Goal: Task Accomplishment & Management: Manage account settings

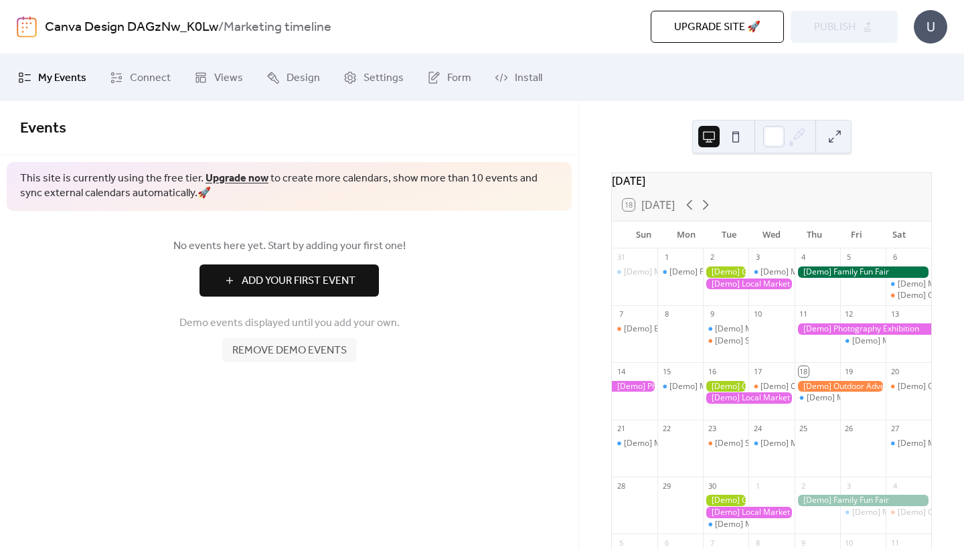
click at [64, 82] on span "My Events" at bounding box center [62, 78] width 48 height 16
click at [922, 27] on div "U" at bounding box center [930, 26] width 33 height 33
click at [118, 84] on icon at bounding box center [116, 77] width 13 height 13
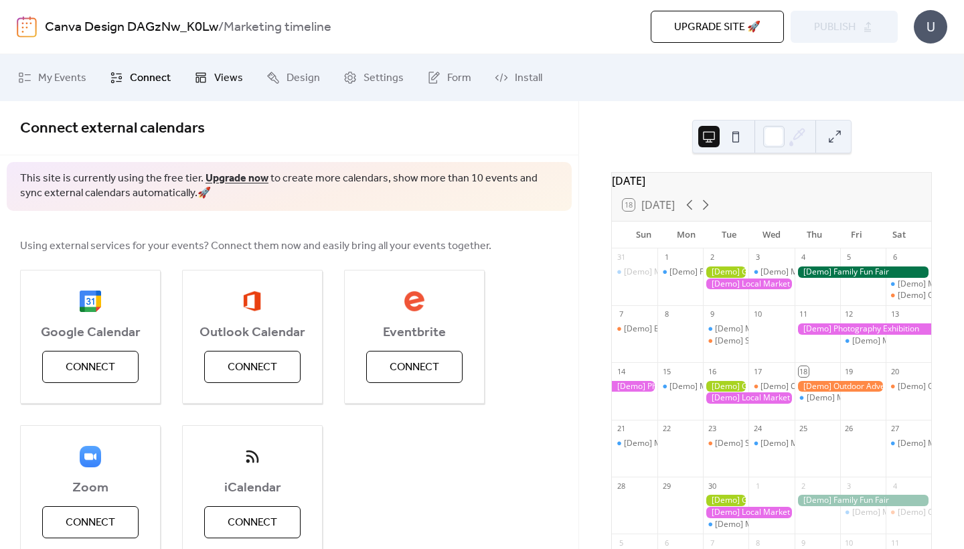
click at [226, 78] on span "Views" at bounding box center [228, 78] width 29 height 16
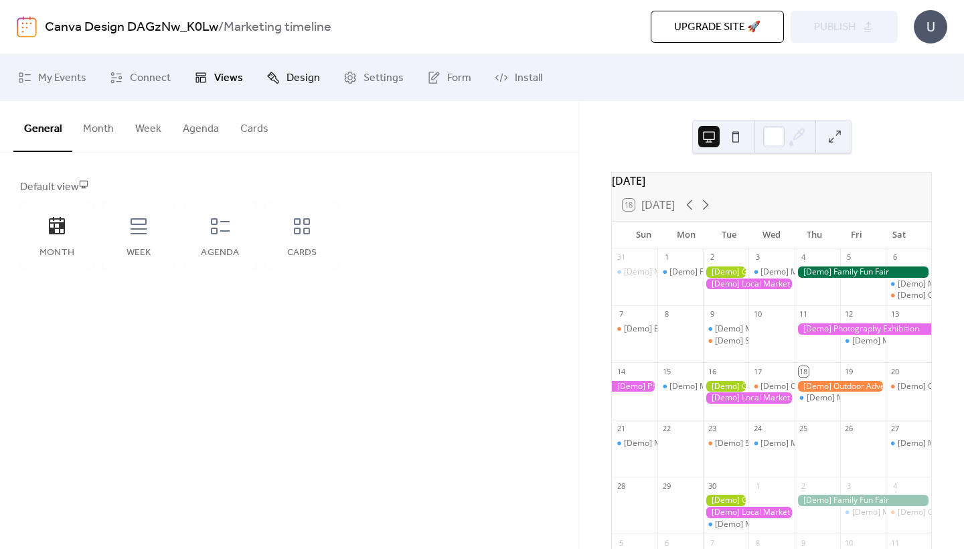
click at [290, 76] on span "Design" at bounding box center [302, 78] width 33 height 16
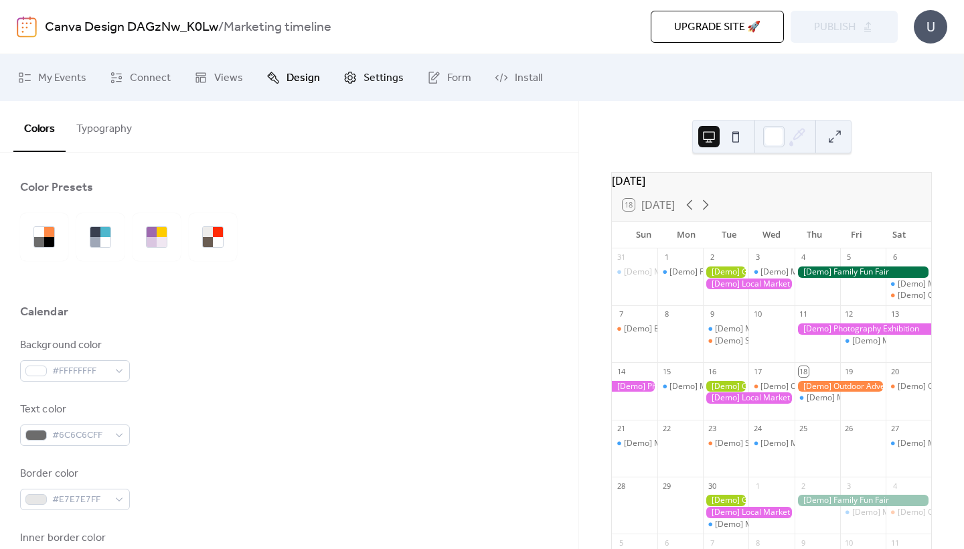
click at [343, 72] on icon at bounding box center [349, 77] width 13 height 13
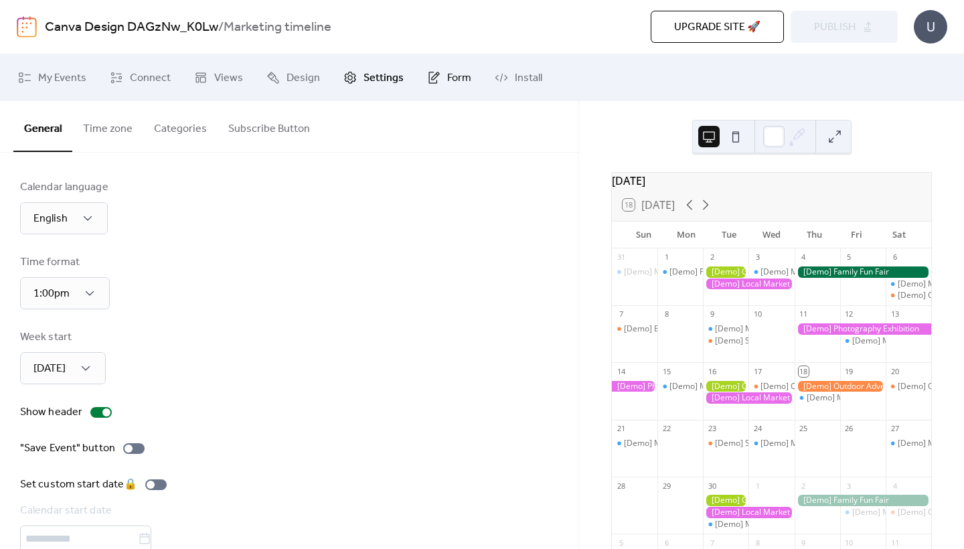
click at [440, 69] on link "Form" at bounding box center [449, 78] width 64 height 36
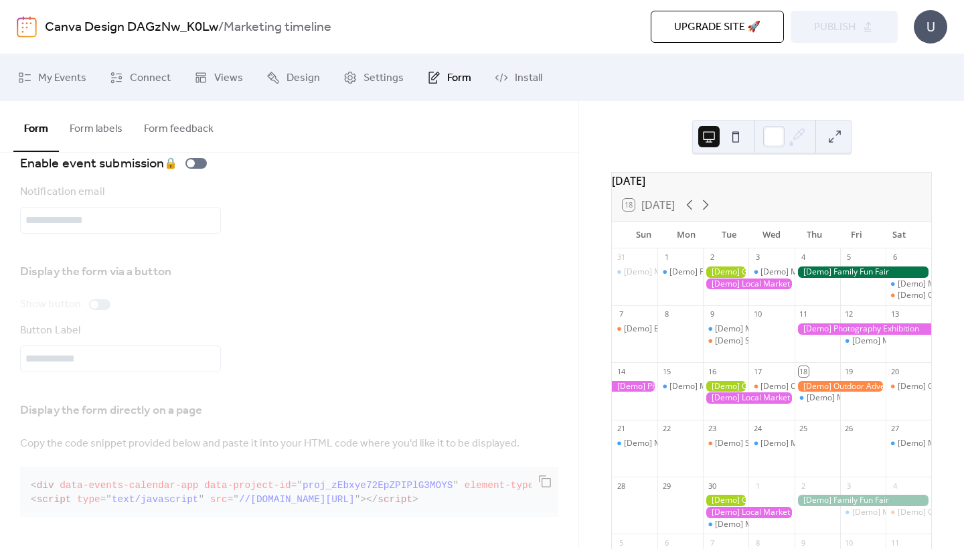
scroll to position [39, 0]
